Goal: Information Seeking & Learning: Learn about a topic

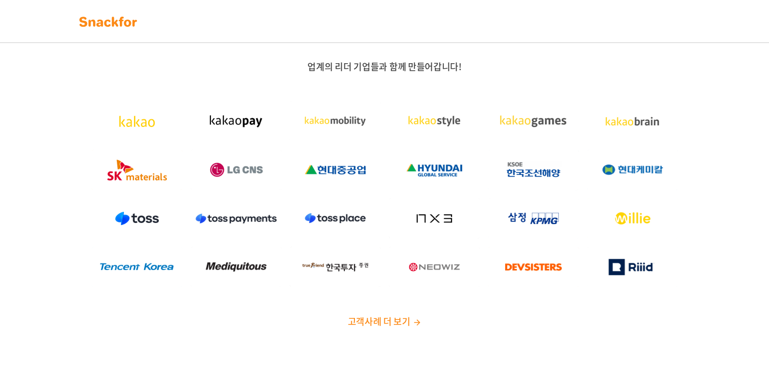
click at [105, 26] on img at bounding box center [108, 22] width 64 height 16
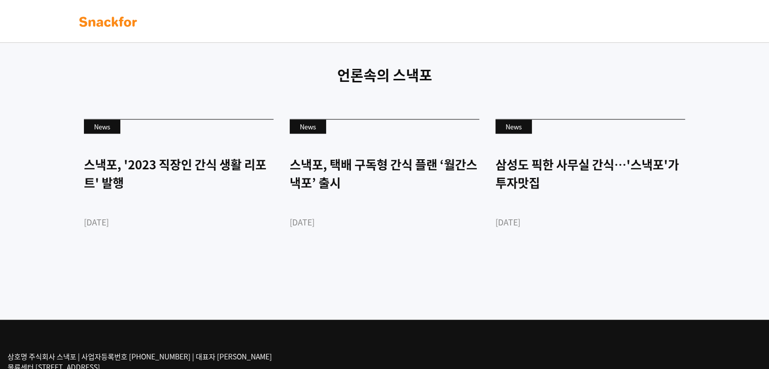
scroll to position [2435, 0]
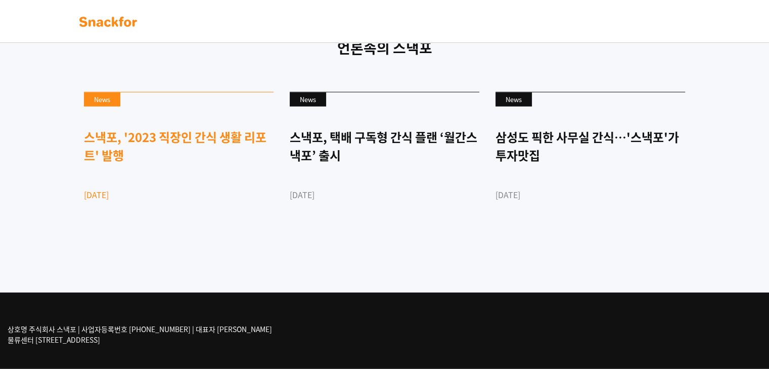
click at [228, 164] on div "스낵포, '2023 직장인 간식 생활 리포트' 발행" at bounding box center [179, 146] width 190 height 36
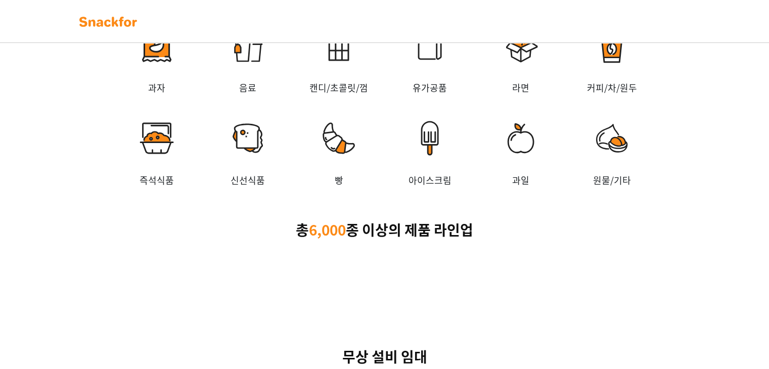
scroll to position [1684, 0]
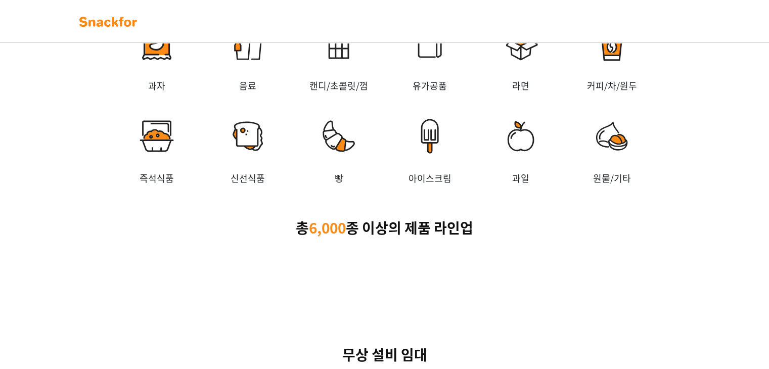
click at [159, 79] on img at bounding box center [156, 43] width 91 height 71
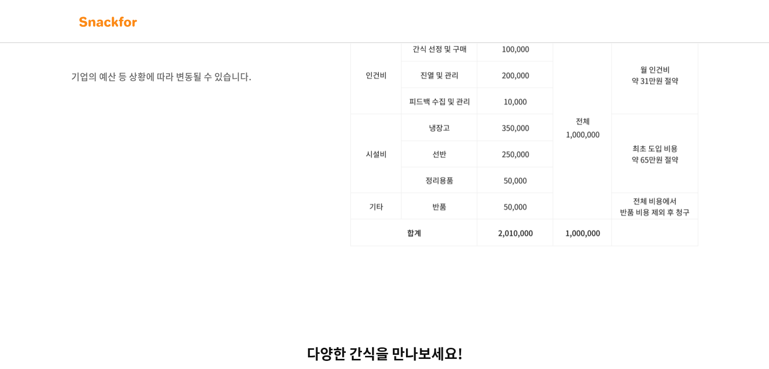
scroll to position [1304, 0]
drag, startPoint x: 443, startPoint y: 244, endPoint x: 603, endPoint y: 83, distance: 226.7
click at [603, 83] on div "사장님, 스낵포에 100만 원어치 주문했더니, 200만원을 들고 왔습니다! 기업의 예산 등 상황에 따라 변동될 수 있습니다. 서비스 문의하기" at bounding box center [384, 113] width 769 height 361
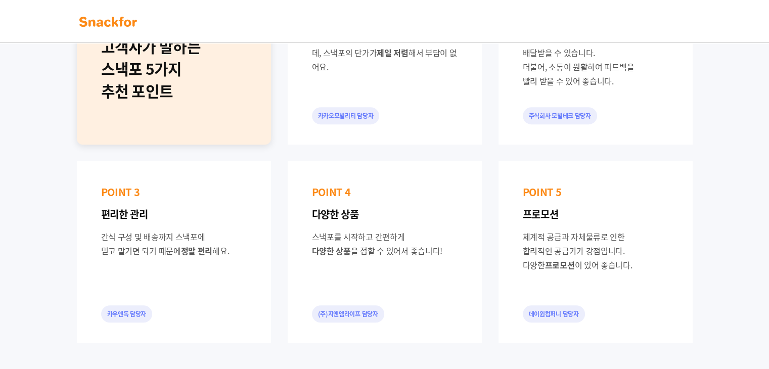
scroll to position [0, 0]
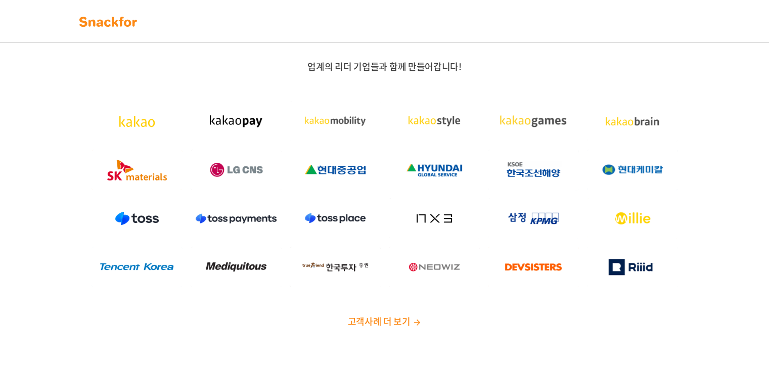
click at [387, 327] on span "고객사례 더 보기" at bounding box center [378, 321] width 63 height 14
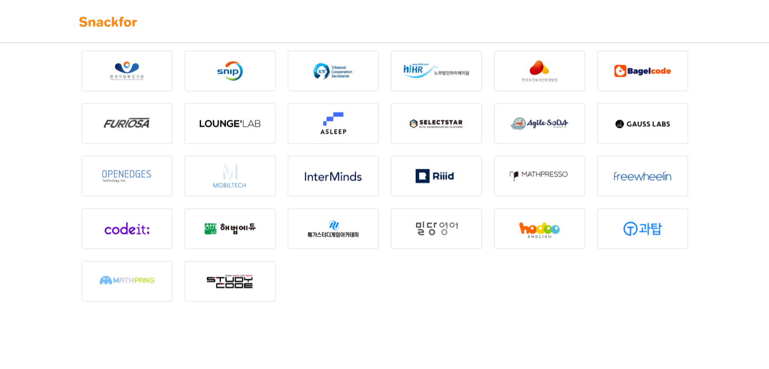
scroll to position [1379, 0]
